Goal: Task Accomplishment & Management: Manage account settings

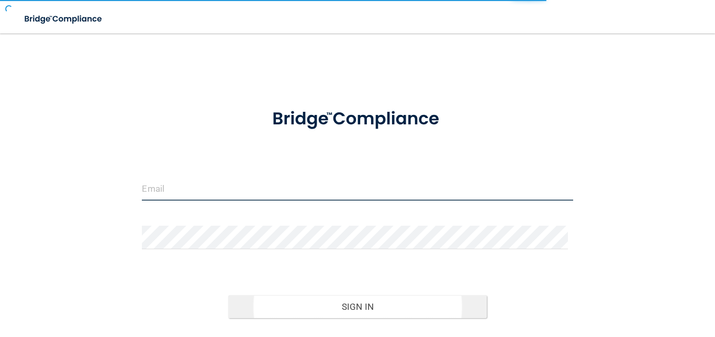
type input "[EMAIL_ADDRESS][DOMAIN_NAME]"
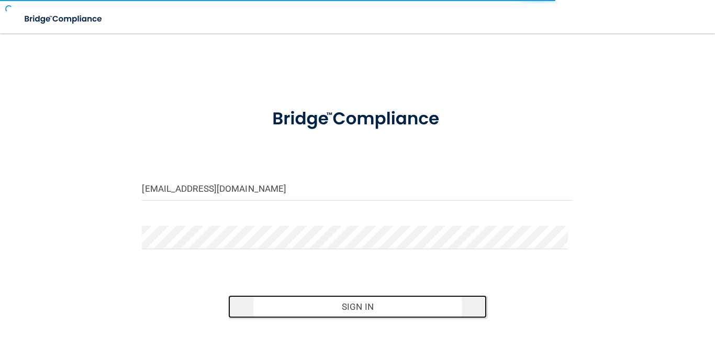
click at [350, 309] on button "Sign In" at bounding box center [357, 307] width 258 height 23
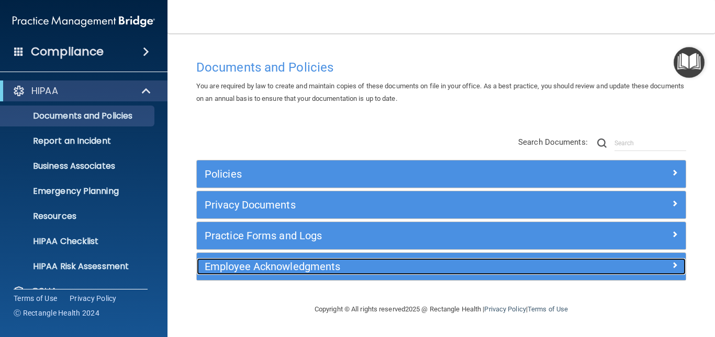
click at [241, 267] on h5 "Employee Acknowledgments" at bounding box center [380, 267] width 351 height 12
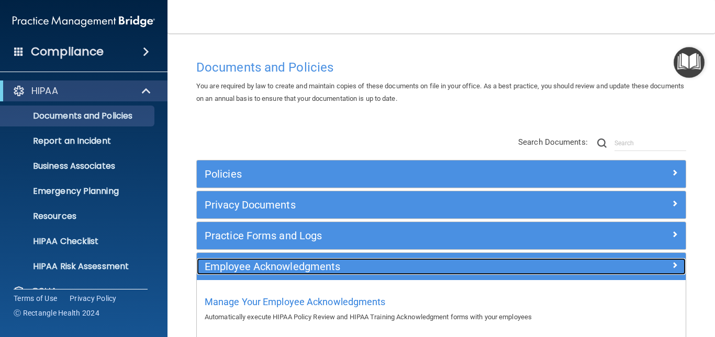
scroll to position [55, 0]
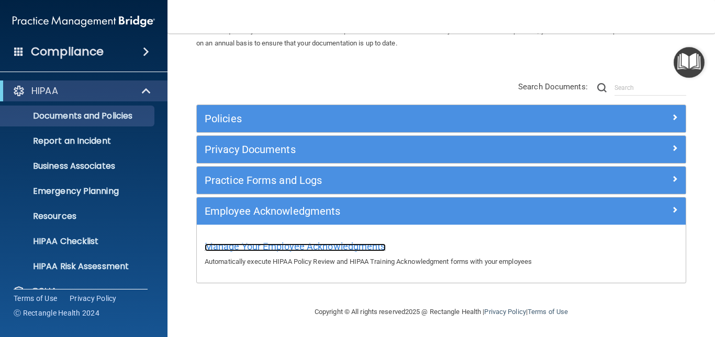
click at [345, 244] on span "Manage Your Employee Acknowledgments" at bounding box center [295, 246] width 181 height 11
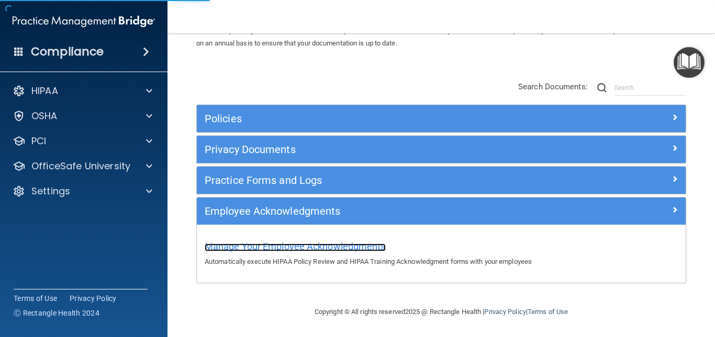
click at [345, 244] on span "Manage Your Employee Acknowledgments" at bounding box center [295, 246] width 181 height 11
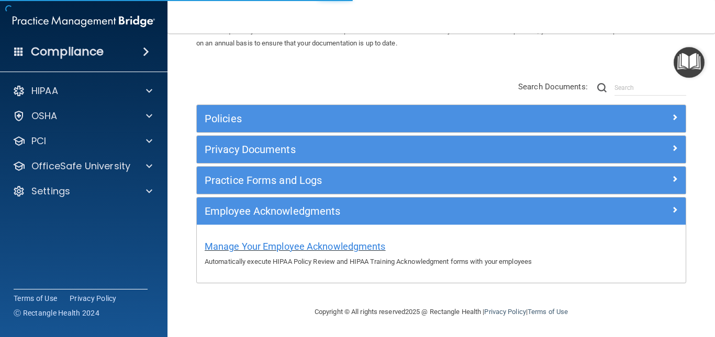
scroll to position [315, 0]
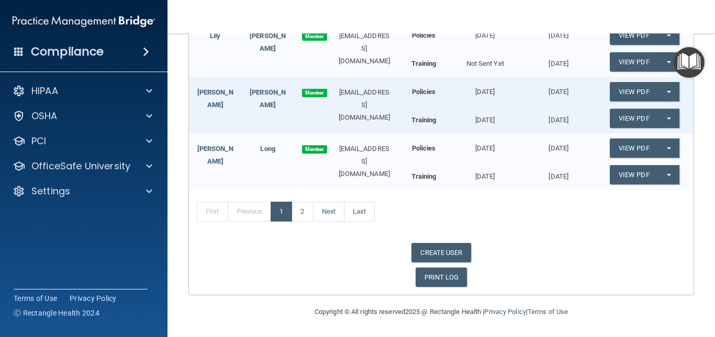
click at [345, 244] on div "CREATE USER" at bounding box center [441, 252] width 504 height 19
click at [450, 253] on link "CREATE USER" at bounding box center [440, 252] width 59 height 19
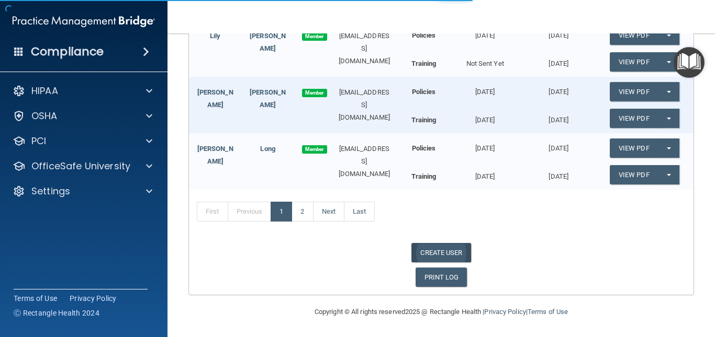
select select "practice_admin"
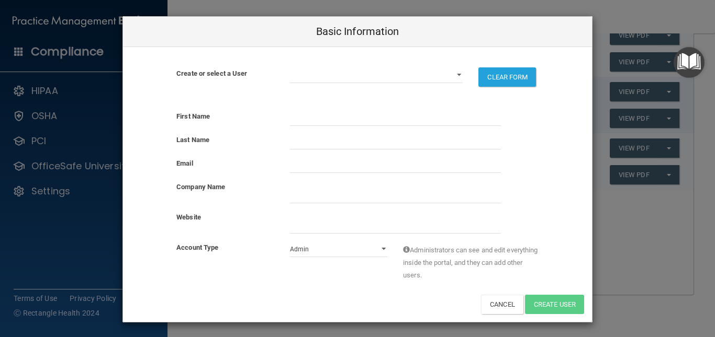
click at [284, 118] on div at bounding box center [395, 118] width 227 height 16
click at [298, 116] on input "text" at bounding box center [395, 118] width 211 height 16
type input "Lily"
click at [299, 143] on input "text" at bounding box center [395, 142] width 211 height 16
type input "[PERSON_NAME]"
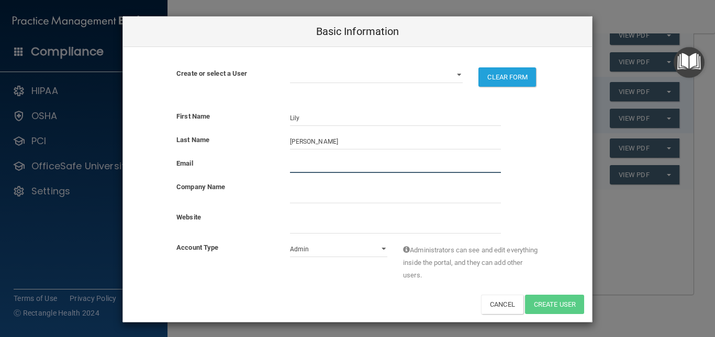
click at [300, 165] on input "email" at bounding box center [395, 165] width 211 height 16
type input "[EMAIL_ADDRESS][DOMAIN_NAME]"
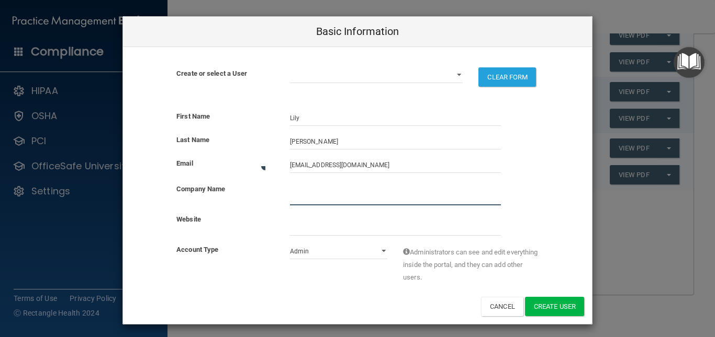
click at [305, 190] on input "company_name" at bounding box center [395, 198] width 211 height 16
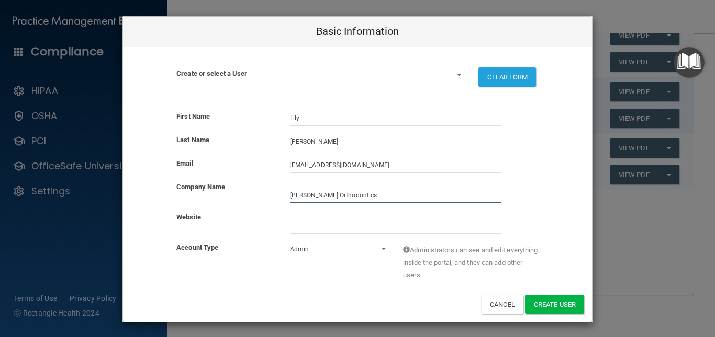
type input "[PERSON_NAME] Orthodontics"
click at [304, 213] on div at bounding box center [395, 222] width 227 height 22
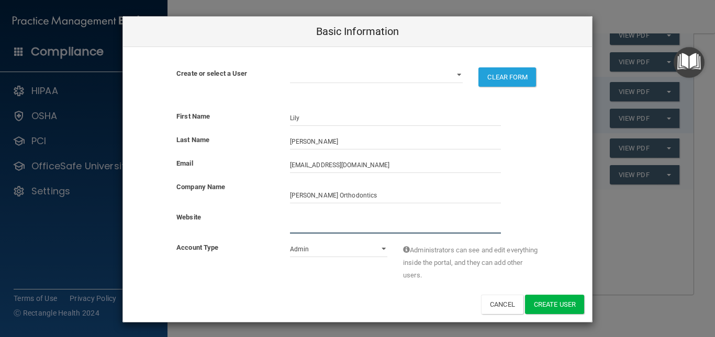
click at [304, 219] on input "website" at bounding box center [395, 226] width 211 height 16
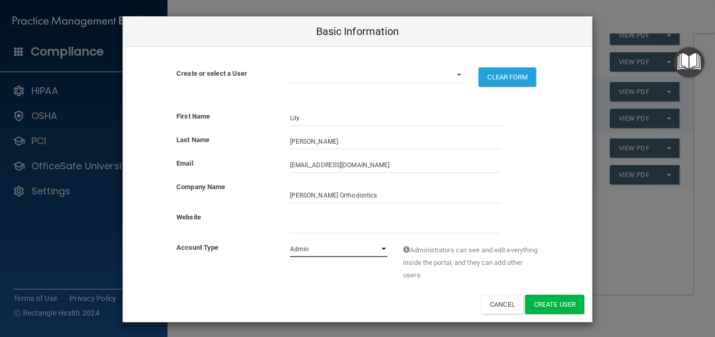
click at [379, 248] on select "Admin Member" at bounding box center [339, 250] width 98 height 16
select select "practice_member"
click at [290, 242] on select "Admin Member" at bounding box center [339, 250] width 98 height 16
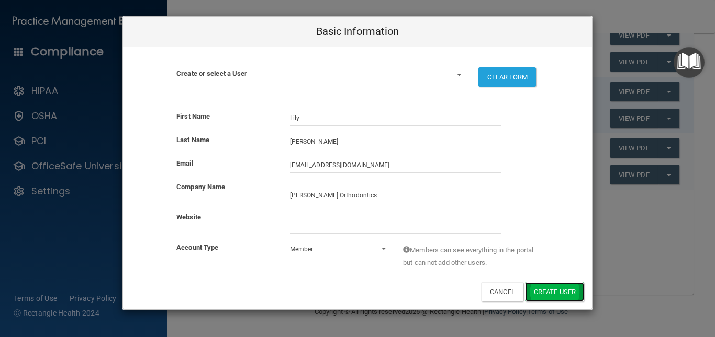
click at [554, 286] on button "Create User" at bounding box center [554, 291] width 59 height 19
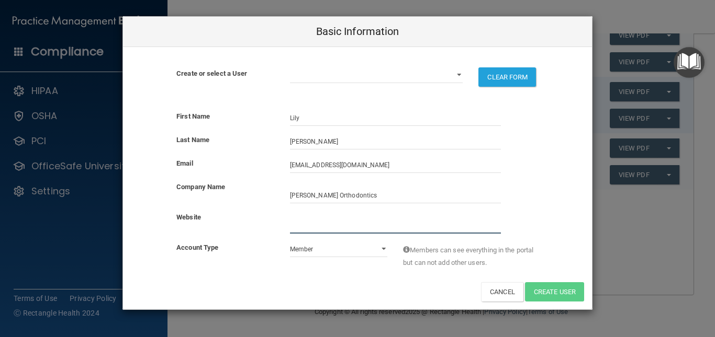
click at [324, 228] on input "website" at bounding box center [395, 226] width 211 height 16
type input "[DOMAIN_NAME]"
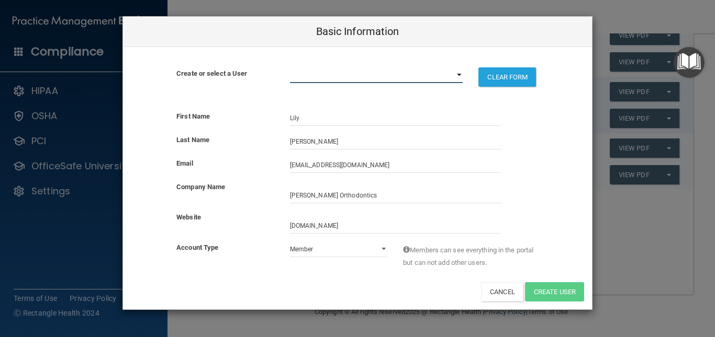
click at [459, 75] on select "[EMAIL_ADDRESS][DOMAIN_NAME] [DOMAIN_NAME][EMAIL_ADDRESS][DOMAIN_NAME] [EMAIL_A…" at bounding box center [376, 75] width 173 height 16
click at [511, 33] on div "Basic Information" at bounding box center [357, 32] width 469 height 30
click at [626, 228] on div "Basic Information Create or select a User [EMAIL_ADDRESS][DOMAIN_NAME] [DOMAIN_…" at bounding box center [357, 168] width 715 height 337
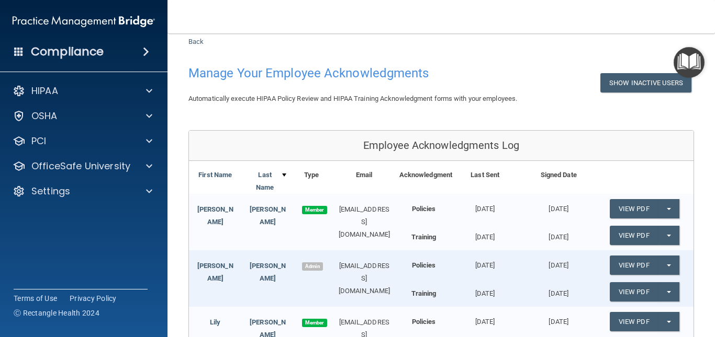
scroll to position [0, 0]
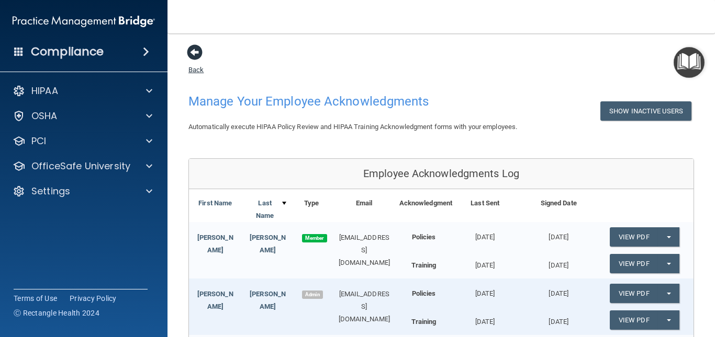
click at [196, 47] on span at bounding box center [195, 52] width 16 height 16
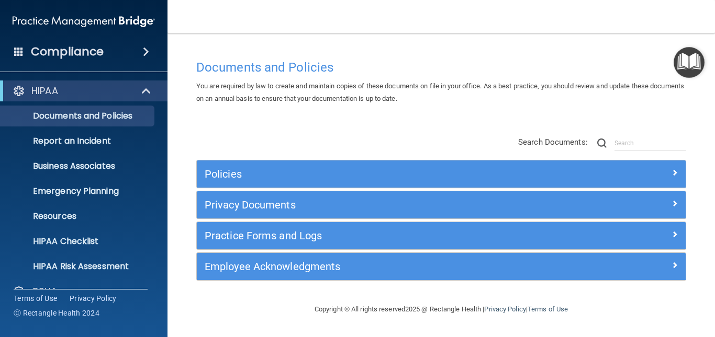
click at [20, 50] on span at bounding box center [18, 51] width 9 height 9
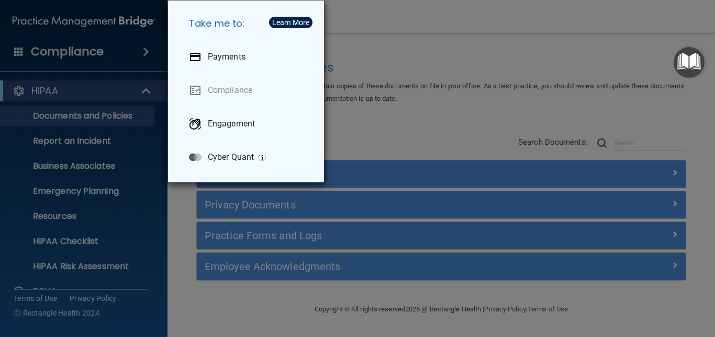
click at [20, 50] on div "Take me to: Payments Compliance Engagement Cyber Quant" at bounding box center [357, 168] width 715 height 337
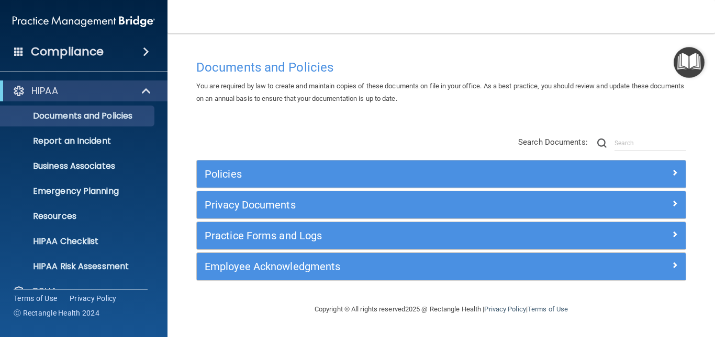
click at [687, 66] on img "Open Resource Center" at bounding box center [688, 62] width 31 height 31
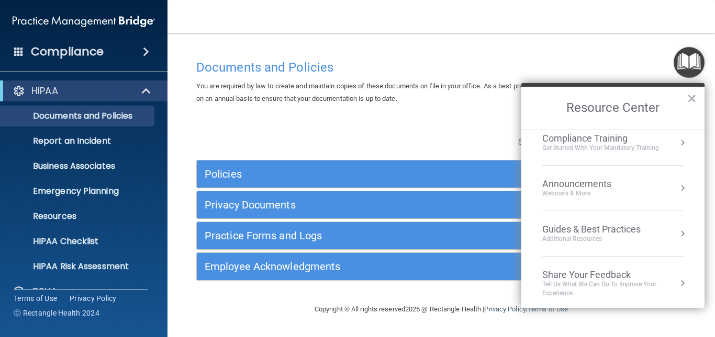
scroll to position [150, 0]
click at [161, 263] on li "HIPAA Risk Assessment" at bounding box center [84, 266] width 189 height 21
click at [87, 86] on div "HIPAA" at bounding box center [69, 91] width 129 height 13
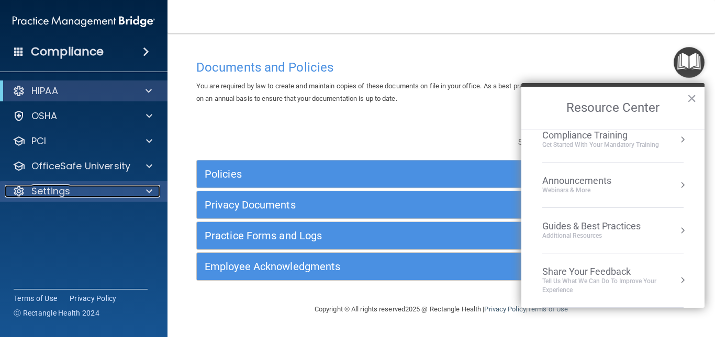
click at [77, 189] on div "Settings" at bounding box center [70, 191] width 130 height 13
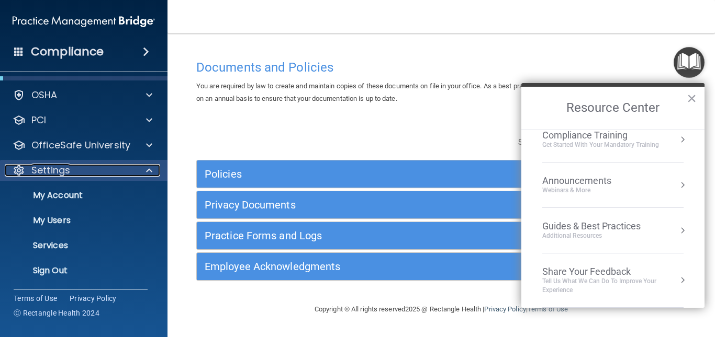
scroll to position [21, 0]
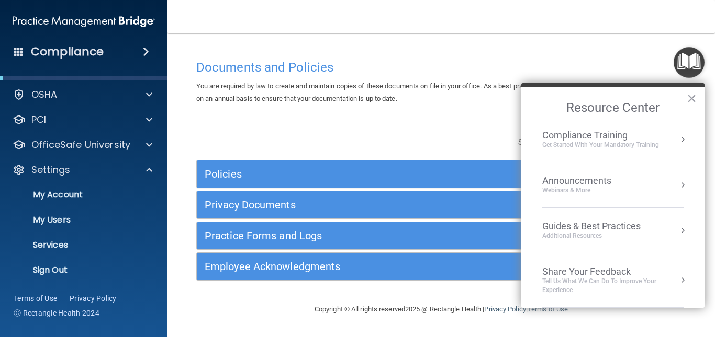
click at [97, 19] on img at bounding box center [84, 21] width 142 height 21
click at [690, 98] on button "×" at bounding box center [691, 98] width 10 height 17
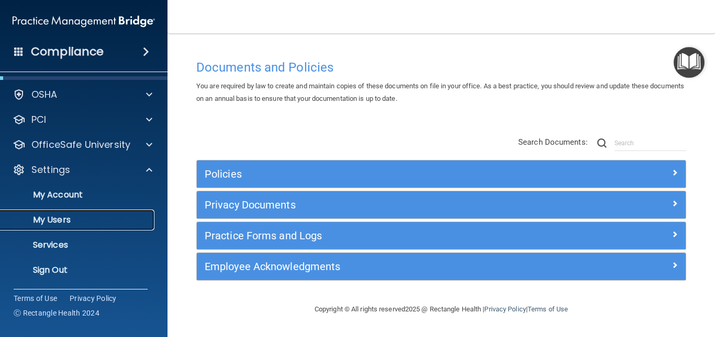
click at [70, 219] on p "My Users" at bounding box center [78, 220] width 143 height 10
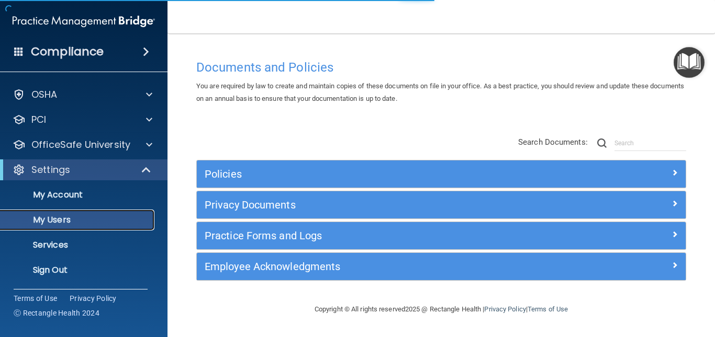
select select "20"
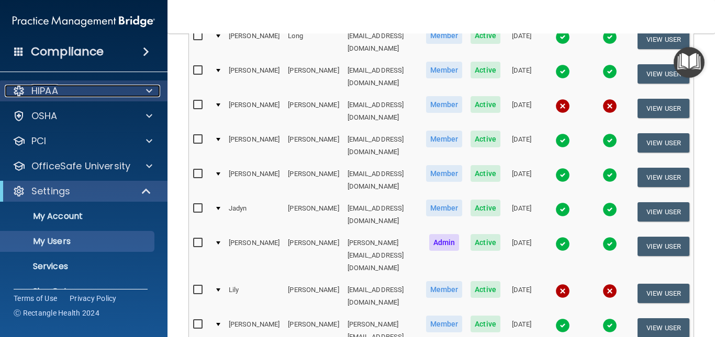
click at [146, 88] on span at bounding box center [149, 91] width 6 height 13
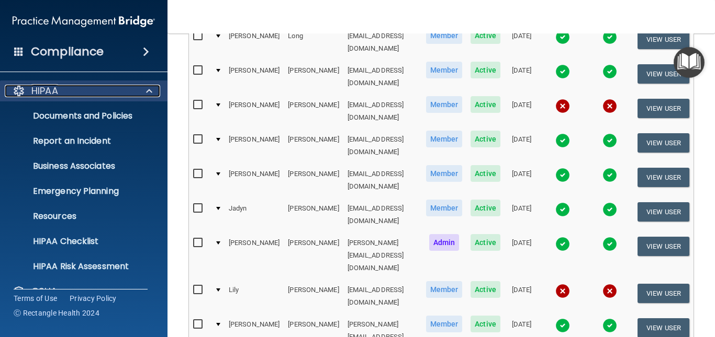
click at [146, 88] on span at bounding box center [149, 91] width 6 height 13
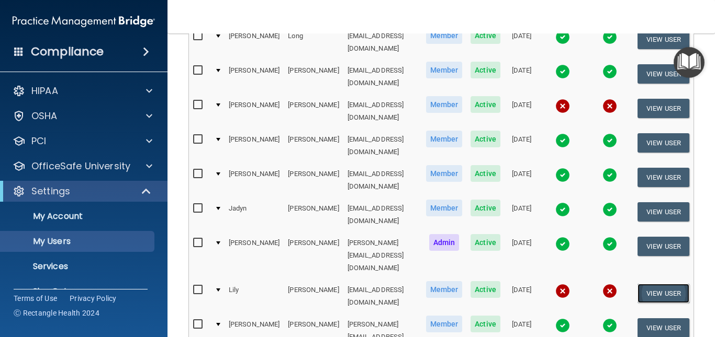
click at [662, 284] on button "View User" at bounding box center [663, 293] width 52 height 19
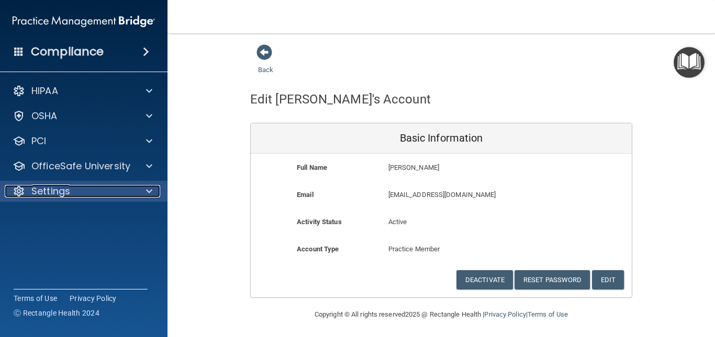
click at [121, 195] on div "Settings" at bounding box center [70, 191] width 130 height 13
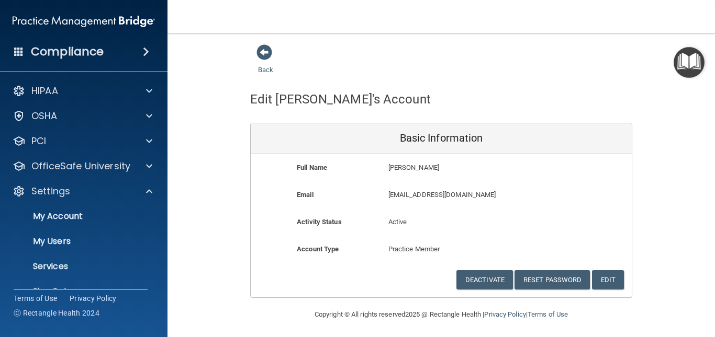
click at [168, 171] on main "Back Edit [PERSON_NAME]'s Account Basic Information Full Name [PERSON_NAME] [PE…" at bounding box center [440, 185] width 547 height 304
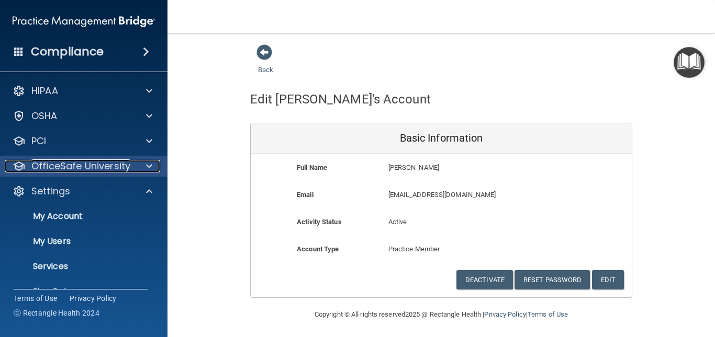
click at [116, 165] on p "OfficeSafe University" at bounding box center [80, 166] width 99 height 13
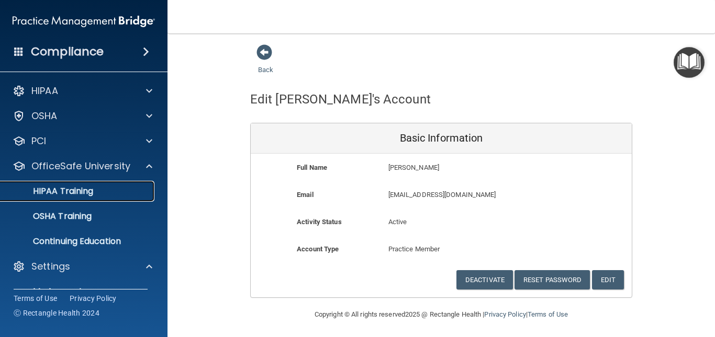
click at [115, 193] on div "HIPAA Training" at bounding box center [78, 191] width 143 height 10
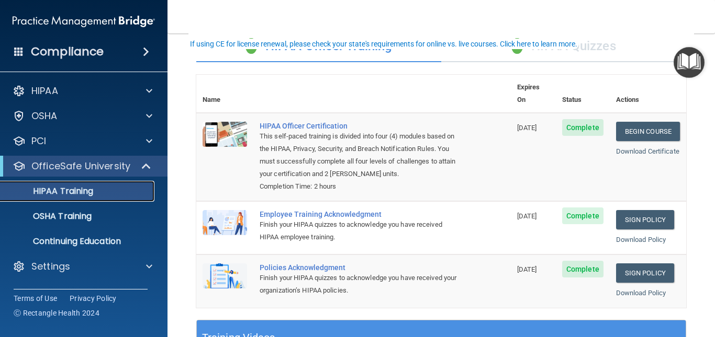
scroll to position [63, 0]
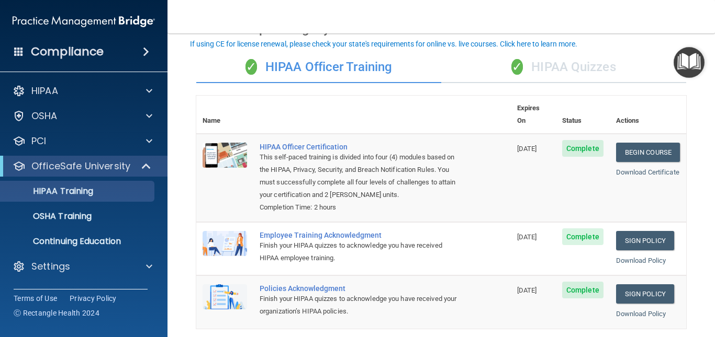
click at [559, 64] on div "✓ HIPAA Quizzes" at bounding box center [563, 67] width 245 height 31
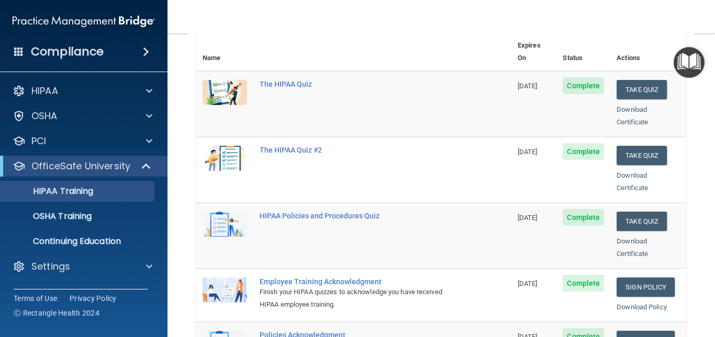
scroll to position [105, 0]
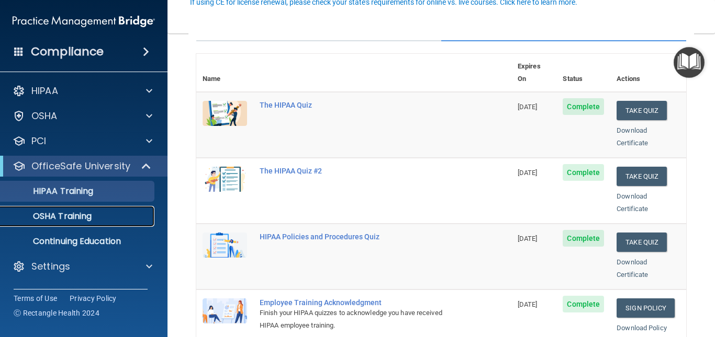
click at [96, 212] on div "OSHA Training" at bounding box center [78, 216] width 143 height 10
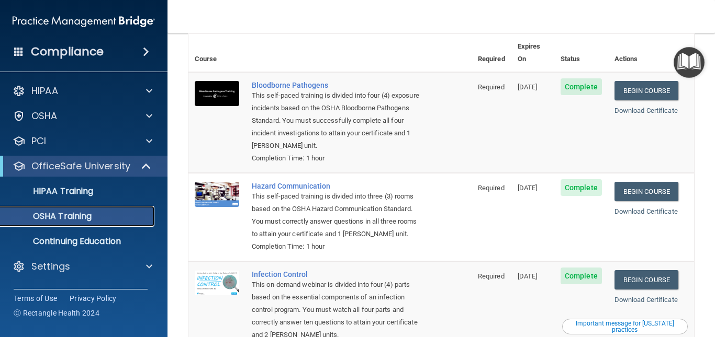
scroll to position [37, 0]
